Goal: Task Accomplishment & Management: Manage account settings

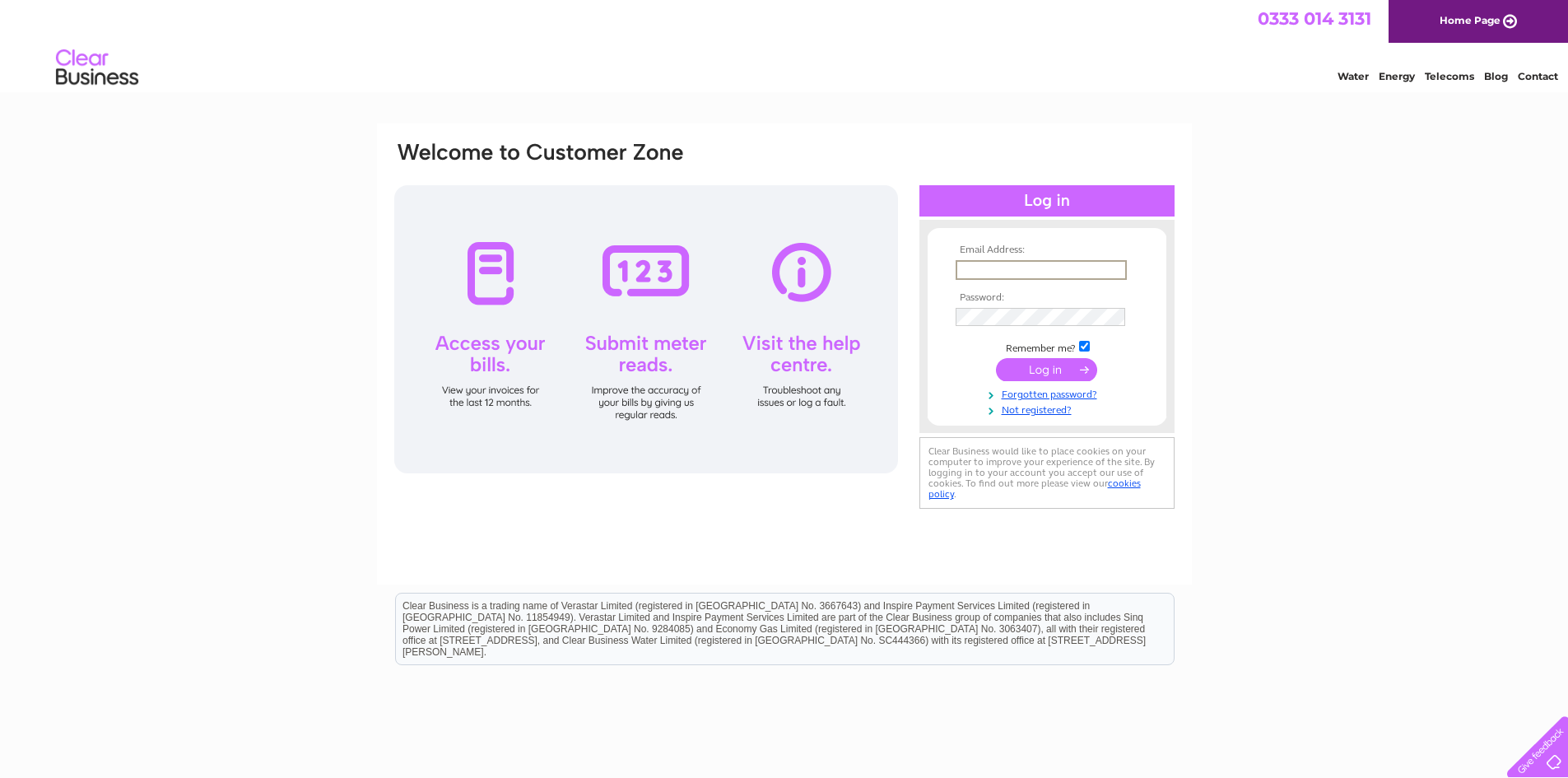
click at [1083, 271] on input "text" at bounding box center [1040, 270] width 171 height 20
type input "[PERSON_NAME][EMAIL_ADDRESS][PERSON_NAME][DOMAIN_NAME]"
click at [1062, 368] on input "submit" at bounding box center [1046, 368] width 101 height 23
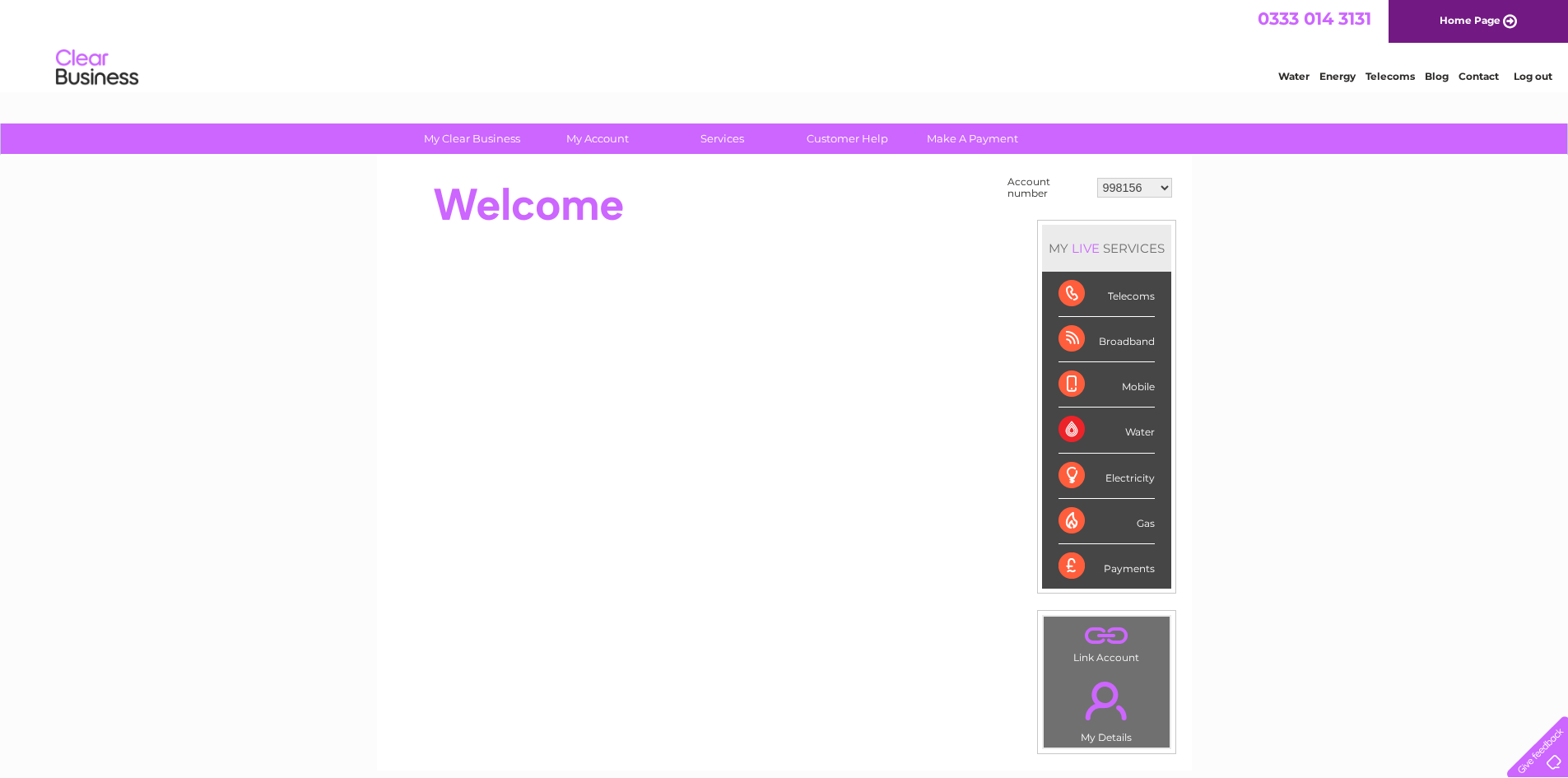
click at [1157, 194] on select "998156 1093606 1093609 1093610 1118607 1118611 1118612 1118613 1118614 1118615 …" at bounding box center [1135, 187] width 75 height 20
click at [1220, 212] on div "My Clear Business Login Details My Details My Preferences Link Account My Accou…" at bounding box center [784, 587] width 1568 height 928
